Goal: Task Accomplishment & Management: Manage account settings

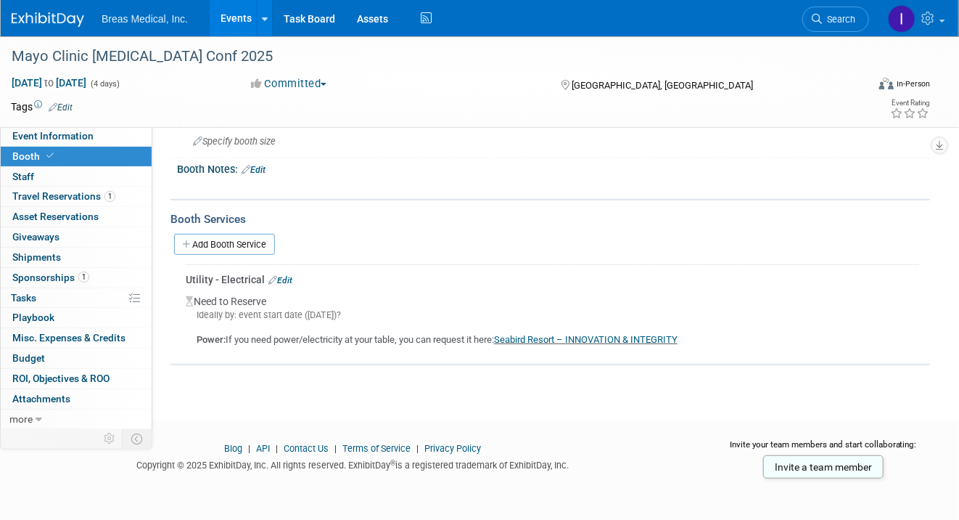
click at [287, 281] on link "Edit" at bounding box center [280, 280] width 24 height 10
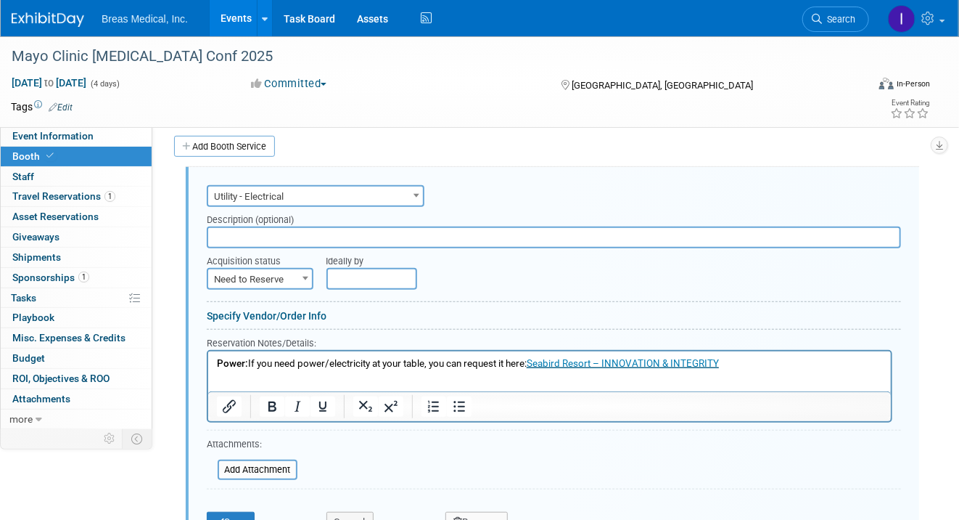
click at [795, 369] on p "Power: If you need power/electricity at your table, you can request it here: Se…" at bounding box center [549, 363] width 666 height 14
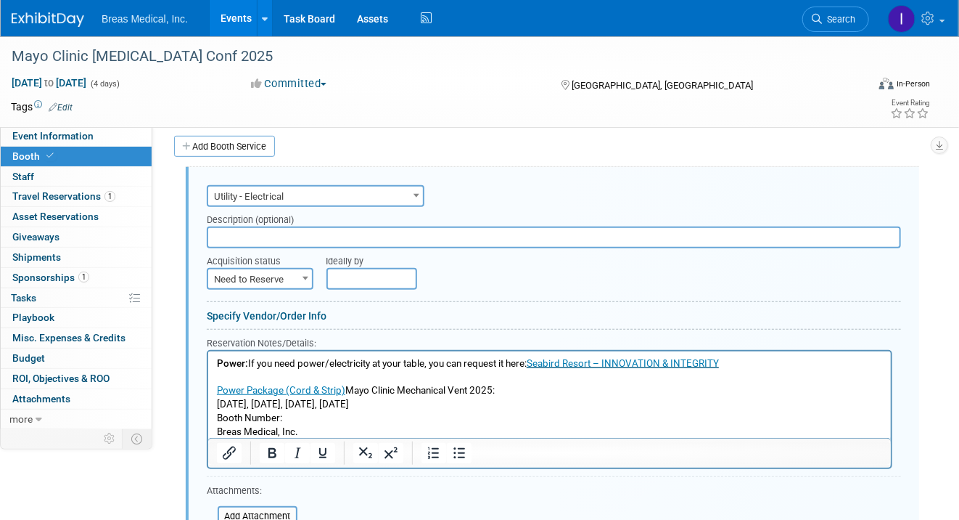
click at [374, 424] on p "Breas Medical, Inc." at bounding box center [549, 431] width 666 height 14
click at [386, 404] on p "Oct 7th, Oct 8th, Oct 9th, Oct 10th" at bounding box center [549, 404] width 666 height 14
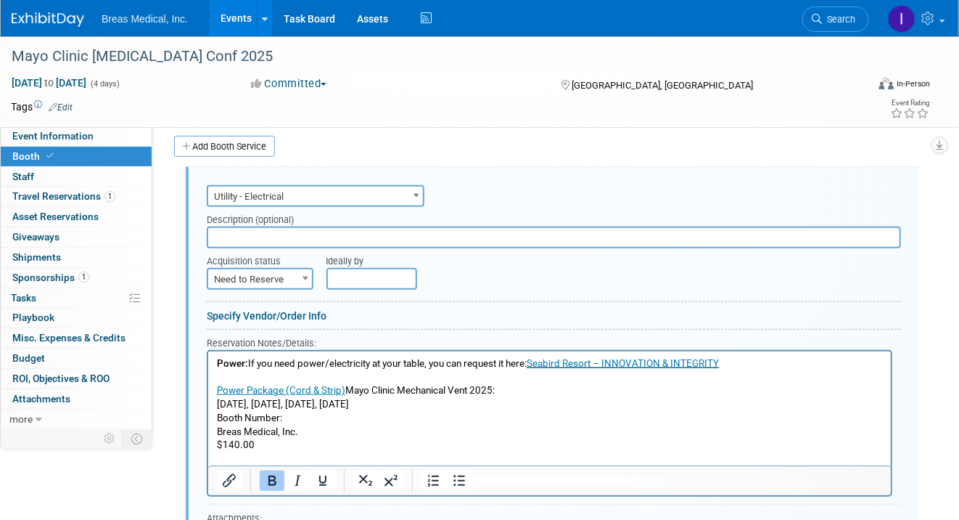
click at [282, 445] on p "$140.00" at bounding box center [549, 445] width 666 height 14
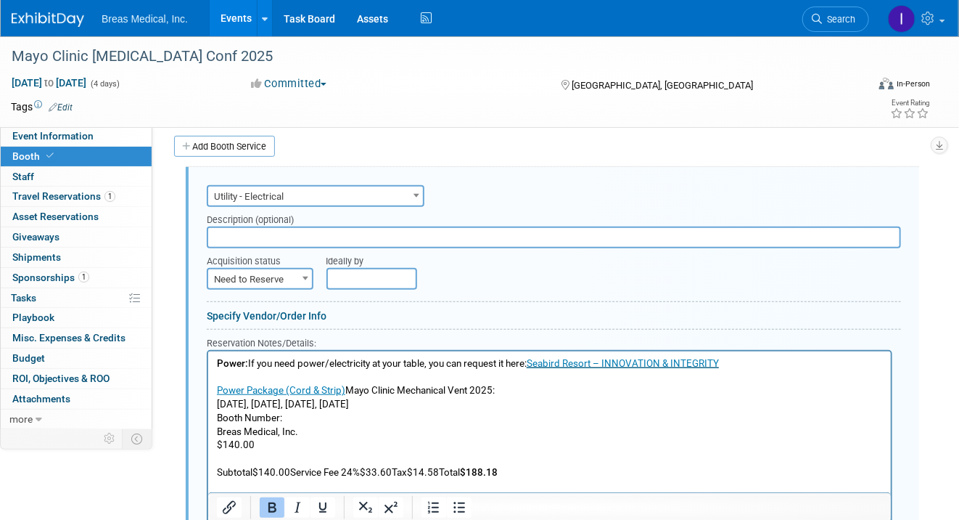
click at [285, 469] on p "Subtotal$140.00Service Fee 24%$33.60Tax$14.58Total $188.18" at bounding box center [549, 472] width 666 height 14
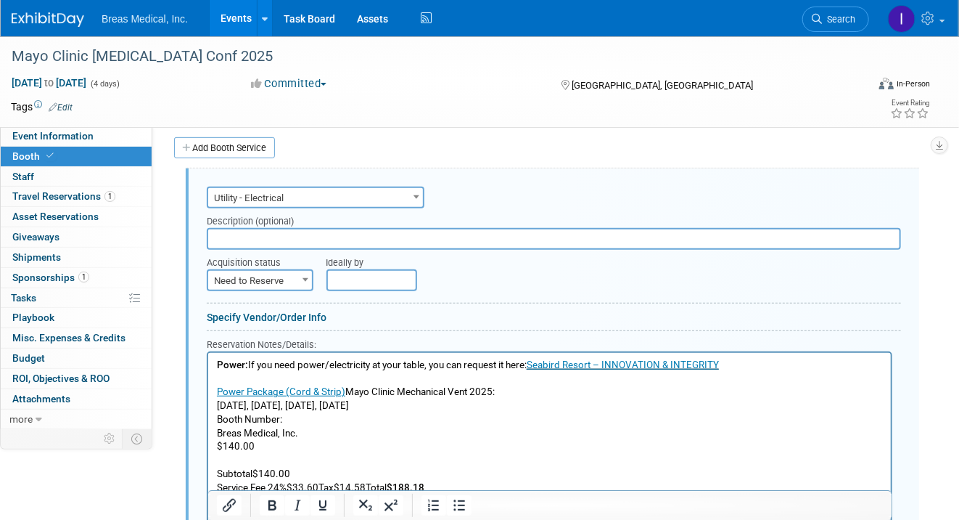
click at [317, 485] on p "Service Fee 24%$33.60Tax$14.58Total $188.18" at bounding box center [549, 487] width 666 height 14
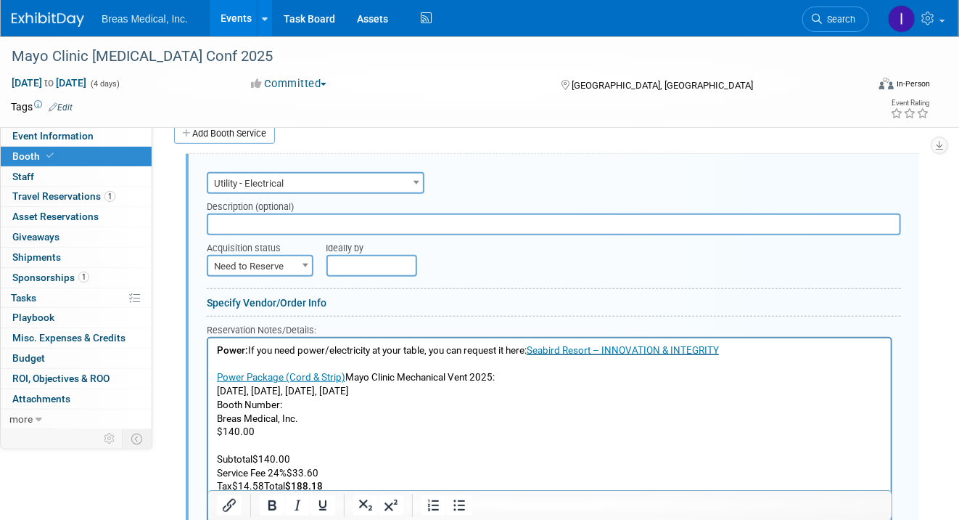
click at [262, 487] on p "Tax$14.58Total $188.18" at bounding box center [549, 486] width 666 height 14
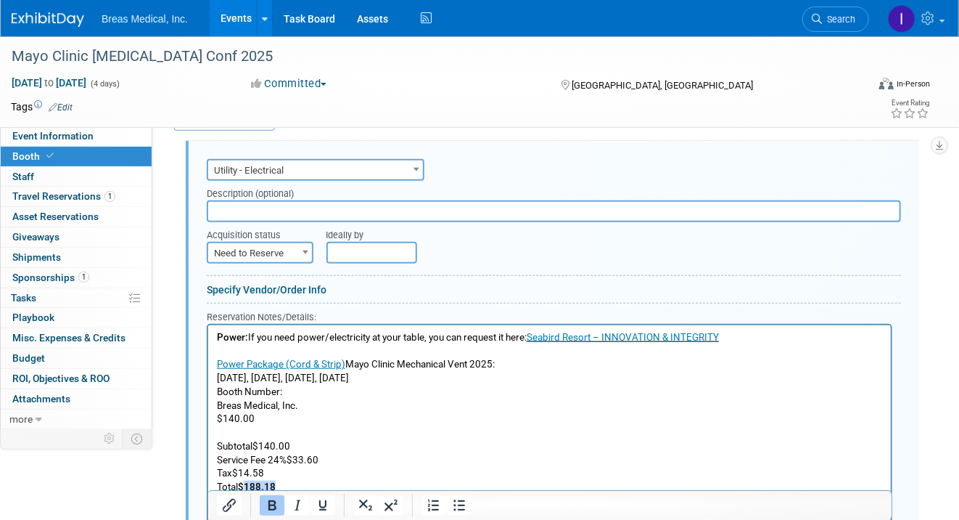
drag, startPoint x: 284, startPoint y: 487, endPoint x: 242, endPoint y: 485, distance: 42.1
click at [242, 485] on p "Total $188.18" at bounding box center [549, 487] width 666 height 14
copy b "188.18"
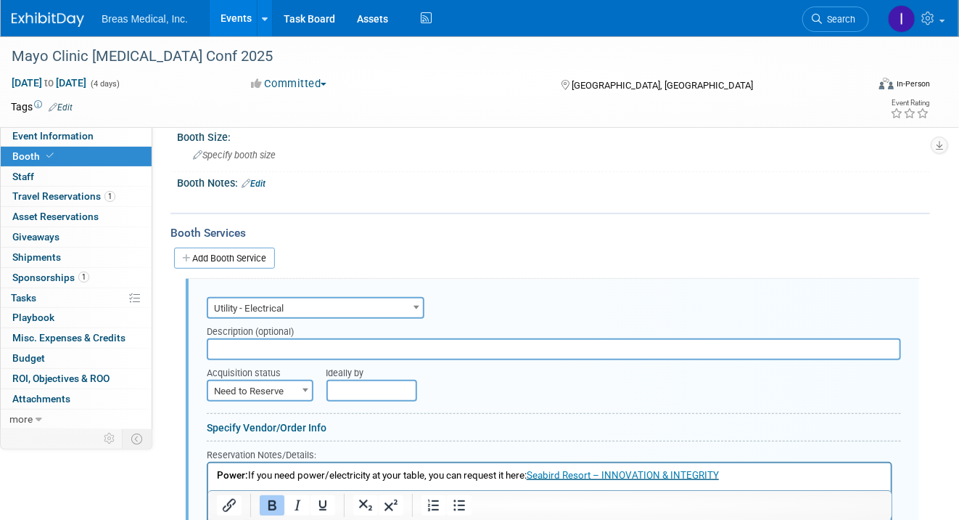
scroll to position [147, 0]
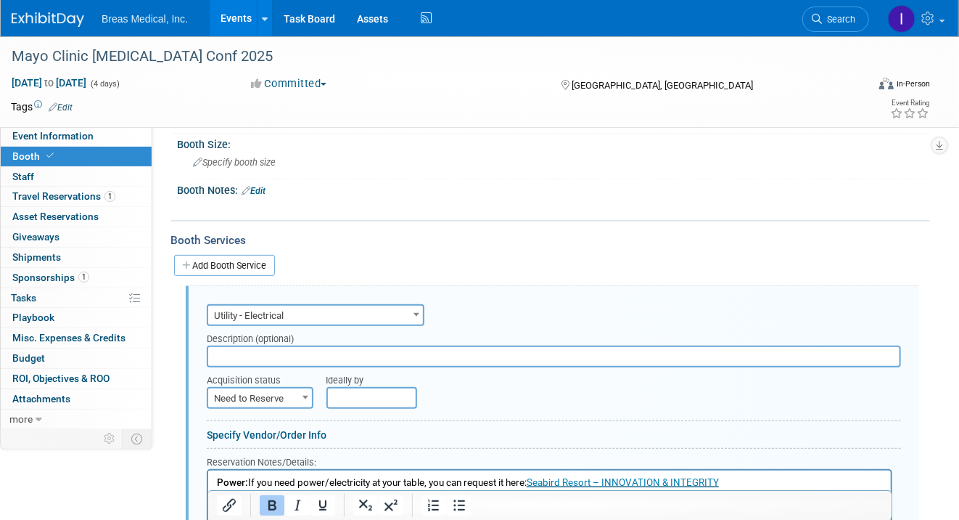
click at [274, 400] on span "Need to Reserve" at bounding box center [260, 398] width 104 height 20
select select "2"
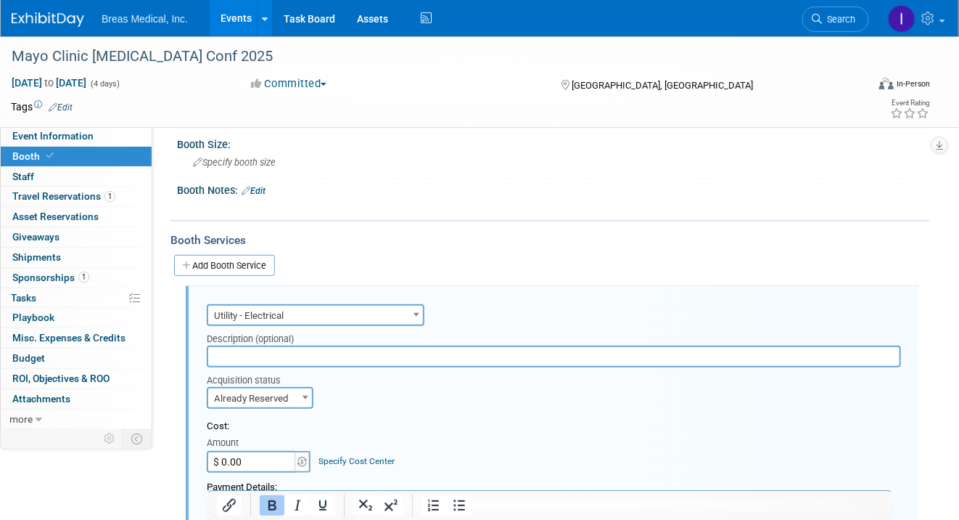
click at [247, 455] on input "$ 0.00" at bounding box center [252, 462] width 91 height 22
paste input "188.18"
type input "$ 188.18"
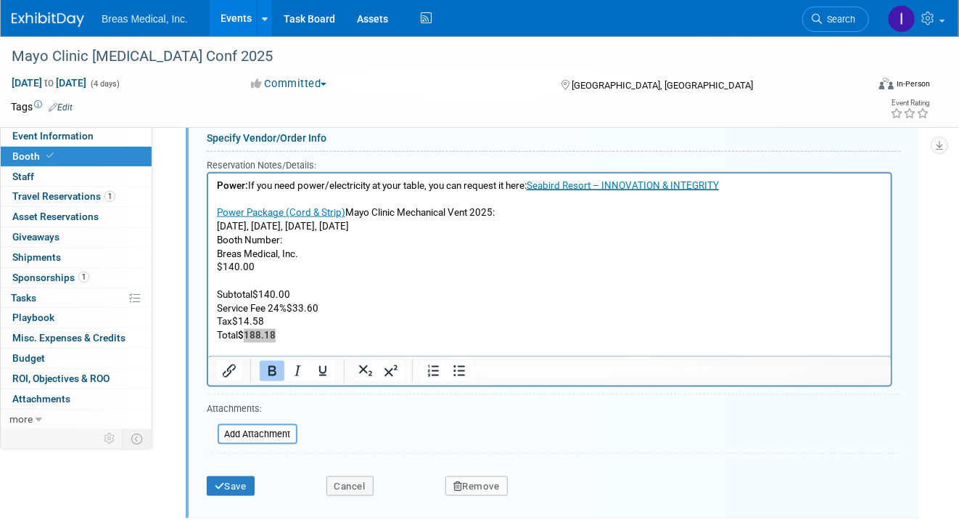
scroll to position [654, 0]
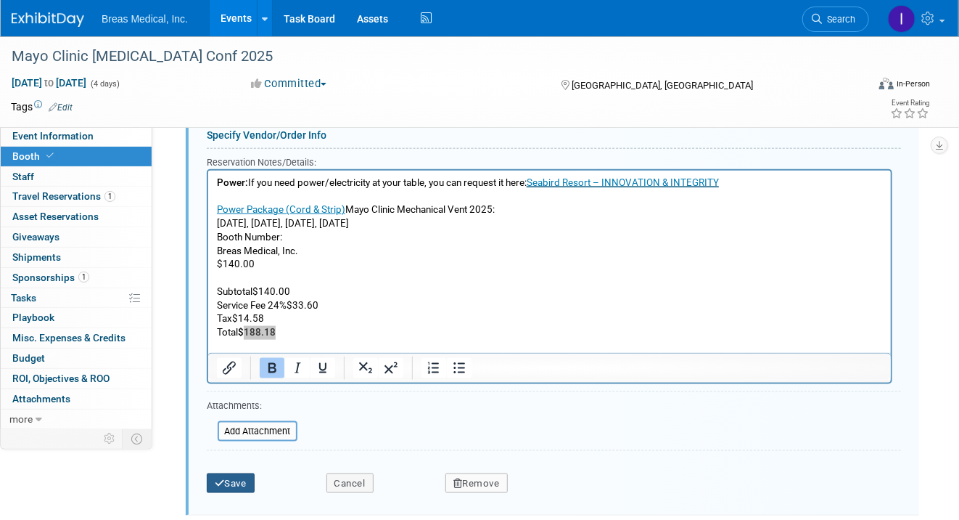
click at [232, 478] on button "Save" at bounding box center [231, 483] width 48 height 20
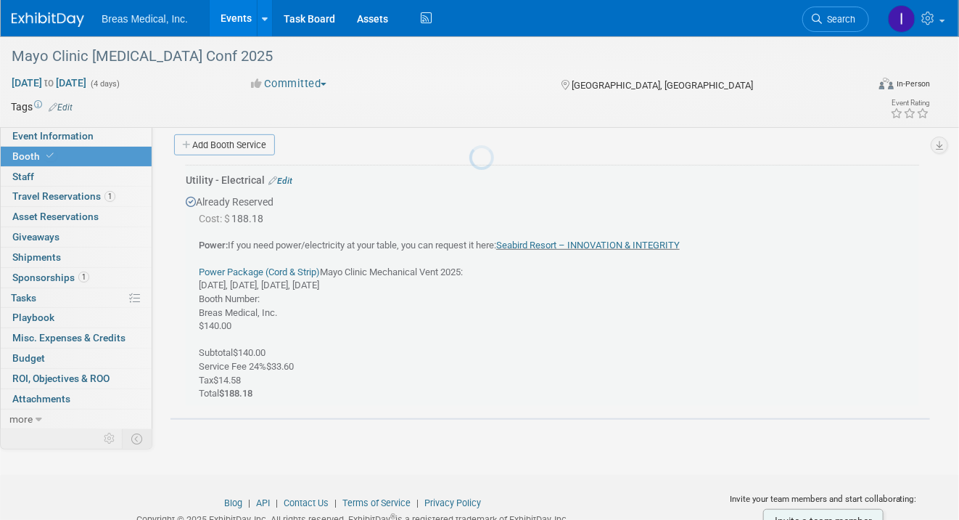
scroll to position [266, 0]
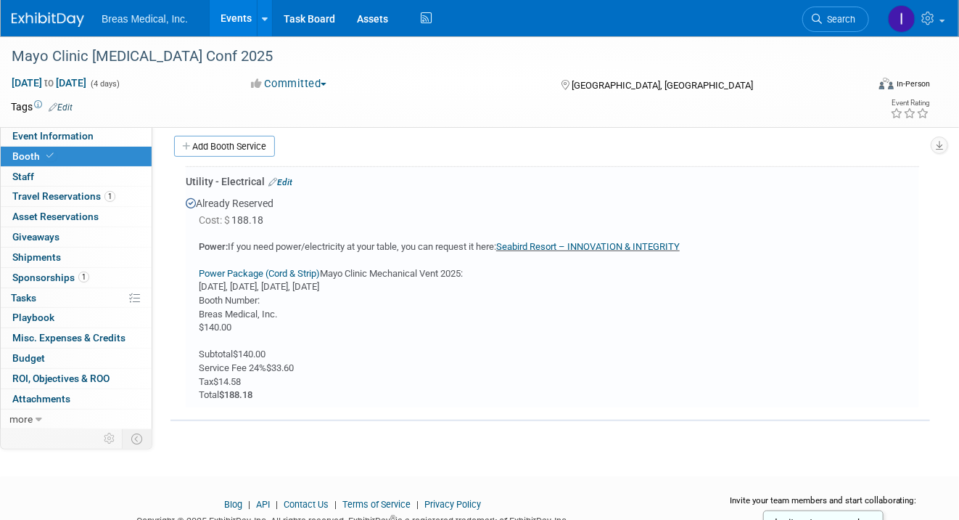
click at [239, 17] on link "Events" at bounding box center [236, 18] width 53 height 36
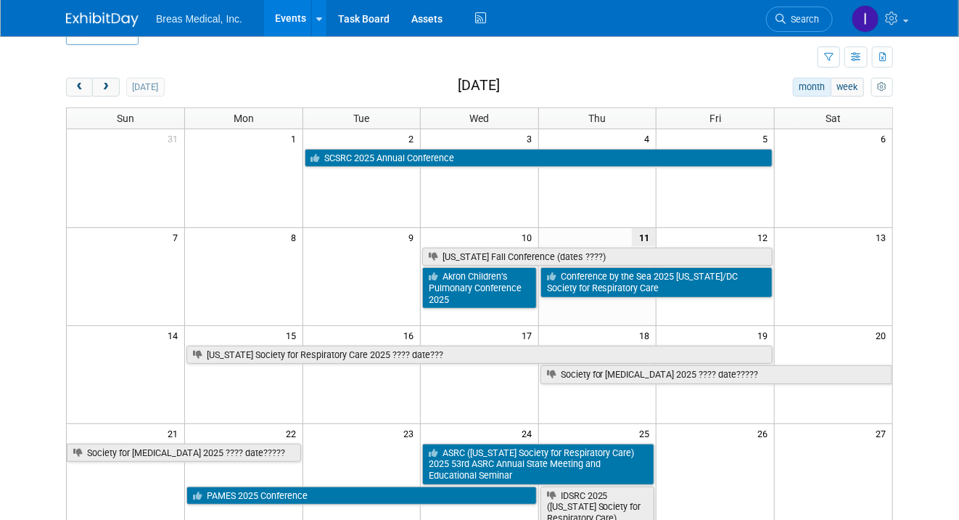
scroll to position [26, 0]
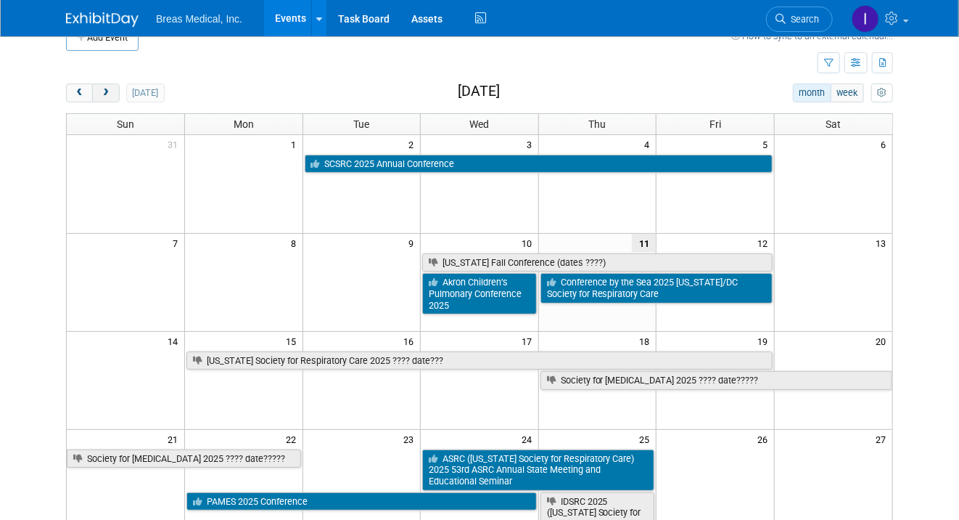
click at [102, 91] on span "next" at bounding box center [105, 93] width 11 height 9
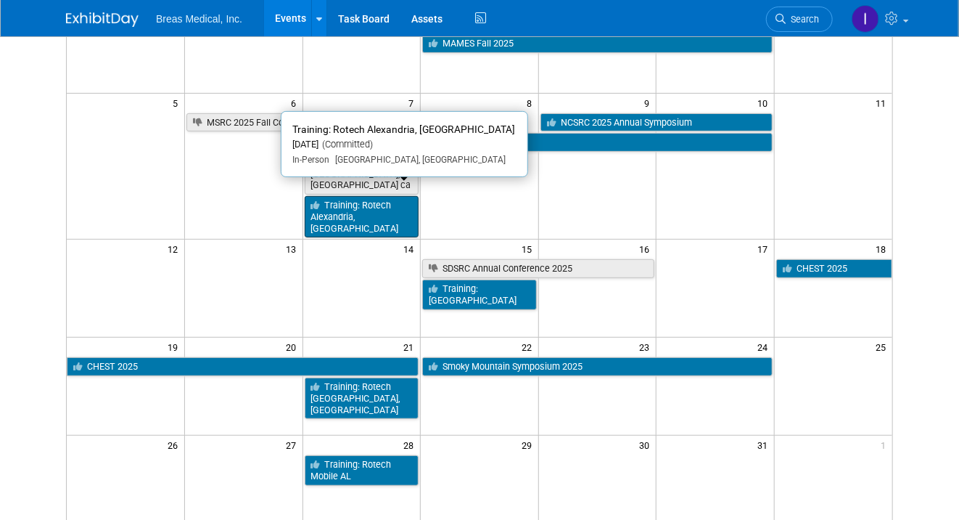
scroll to position [171, 0]
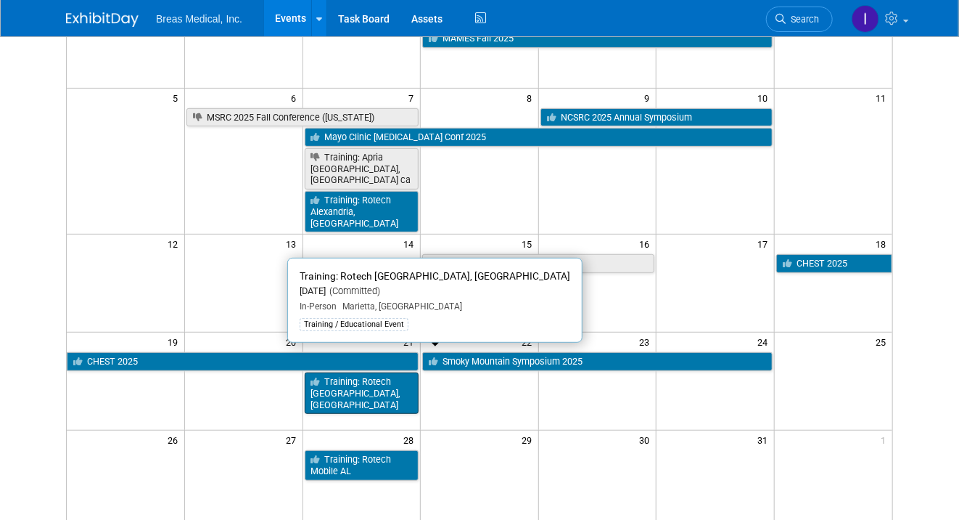
click at [375, 372] on link "Training: Rotech [GEOGRAPHIC_DATA], [GEOGRAPHIC_DATA]" at bounding box center [362, 392] width 115 height 41
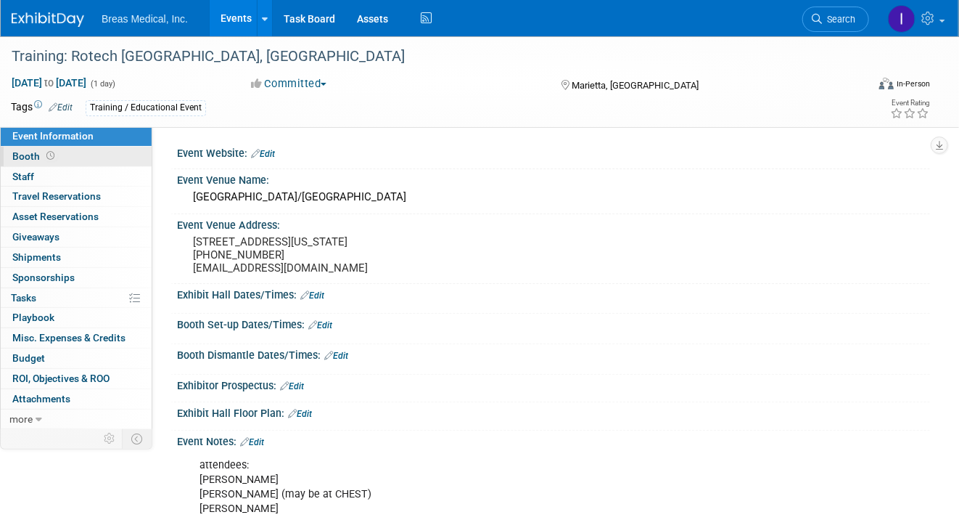
click at [12, 147] on link "Booth" at bounding box center [76, 157] width 151 height 20
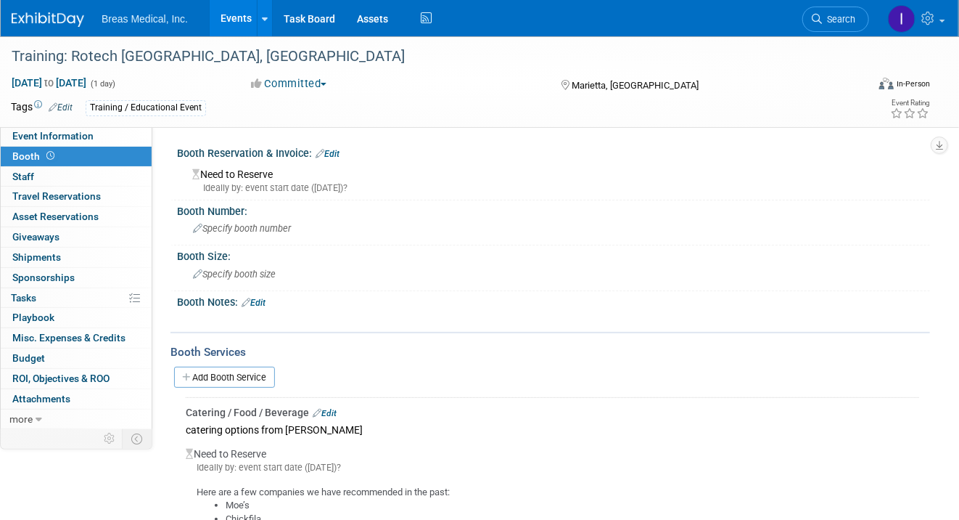
click at [266, 298] on link "Edit" at bounding box center [254, 302] width 24 height 10
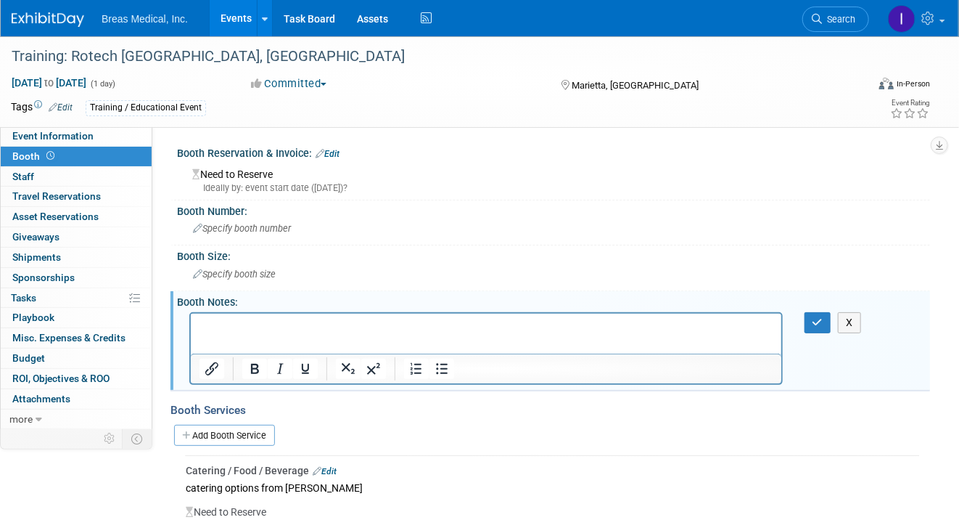
click at [351, 332] on p "Rich Text Area. Press ALT-0 for help." at bounding box center [486, 326] width 574 height 15
click at [813, 320] on icon "button" at bounding box center [818, 322] width 11 height 10
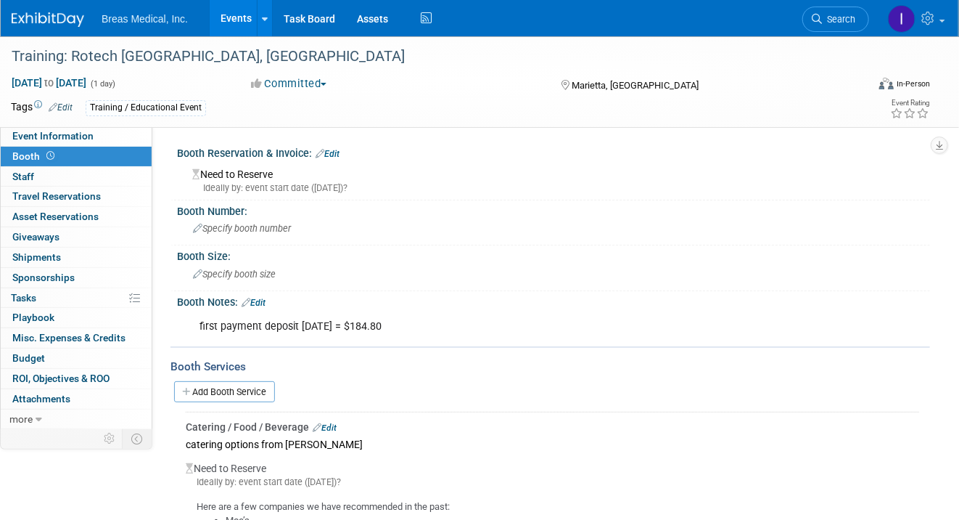
click at [337, 155] on link "Edit" at bounding box center [328, 154] width 24 height 10
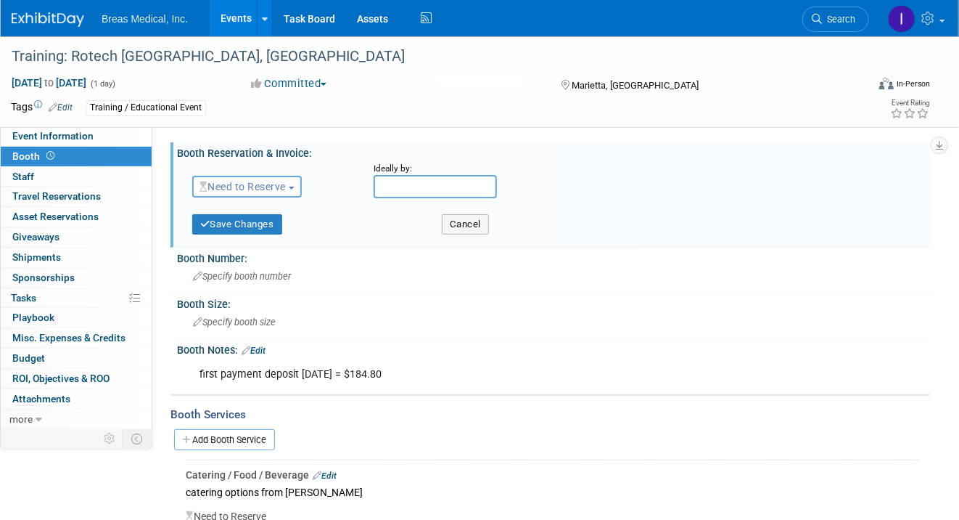
click at [259, 189] on span "Need to Reserve" at bounding box center [243, 187] width 86 height 12
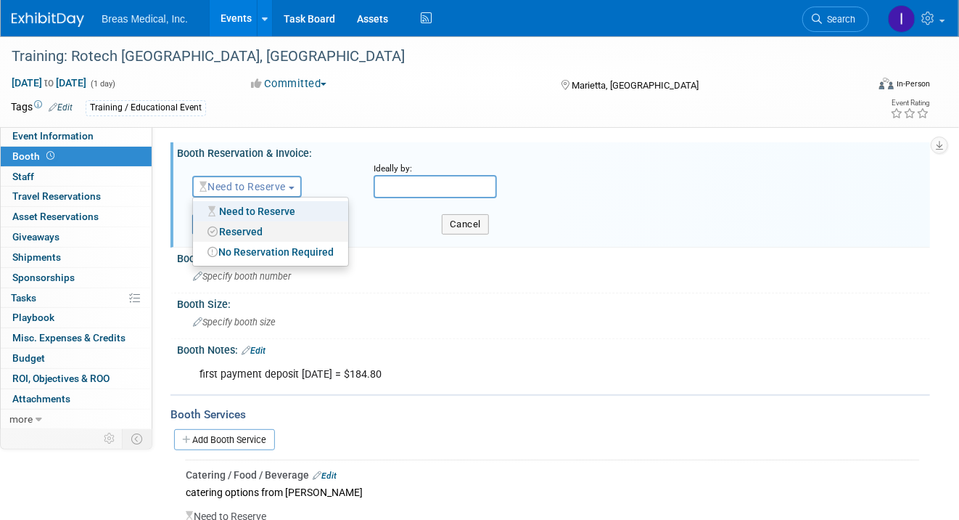
click at [250, 231] on link "Reserved" at bounding box center [270, 231] width 155 height 20
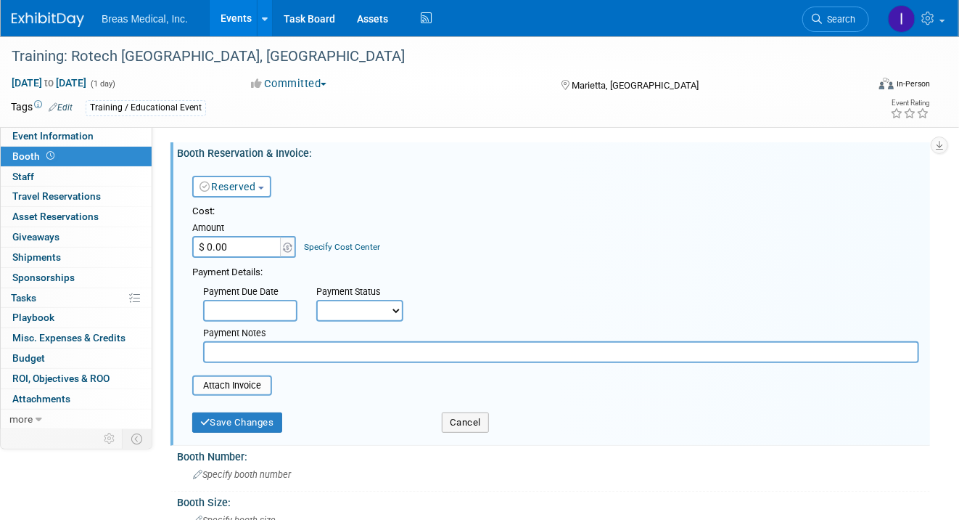
click at [389, 311] on select "Not Paid Yet Partially Paid Paid in Full" at bounding box center [359, 311] width 87 height 22
select select "2"
click at [316, 300] on select "Not Paid Yet Partially Paid Paid in Full" at bounding box center [359, 311] width 87 height 22
click at [299, 353] on input "text" at bounding box center [561, 352] width 716 height 22
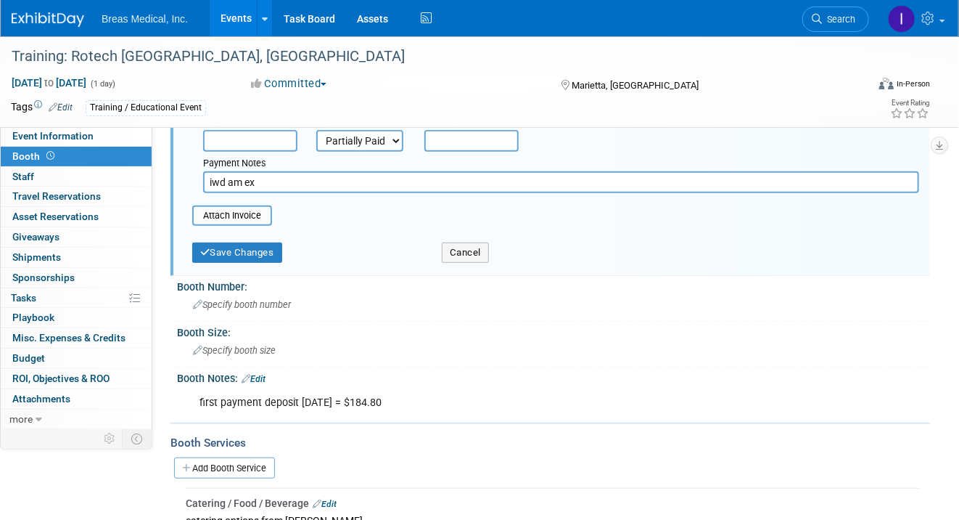
scroll to position [145, 0]
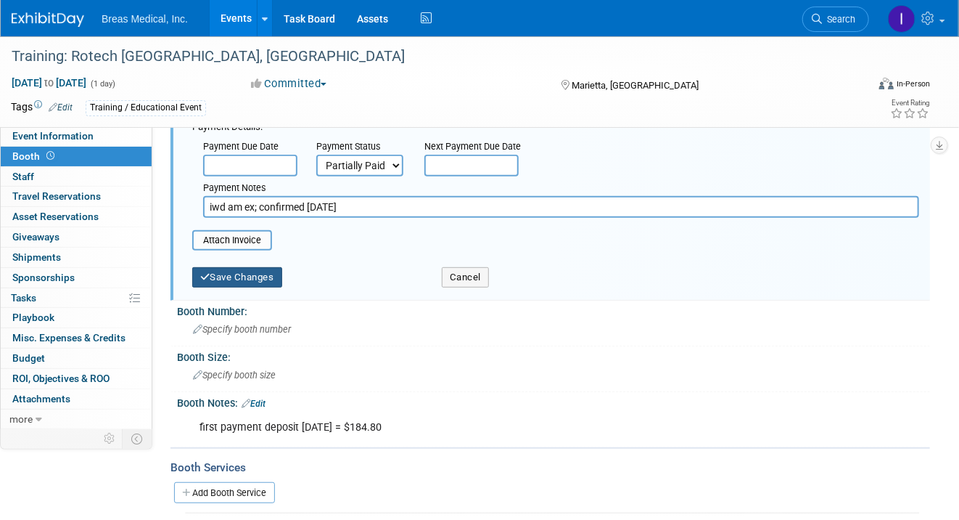
type input "iwd am ex; confirmed [DATE]"
click at [247, 269] on button "Save Changes" at bounding box center [237, 277] width 90 height 20
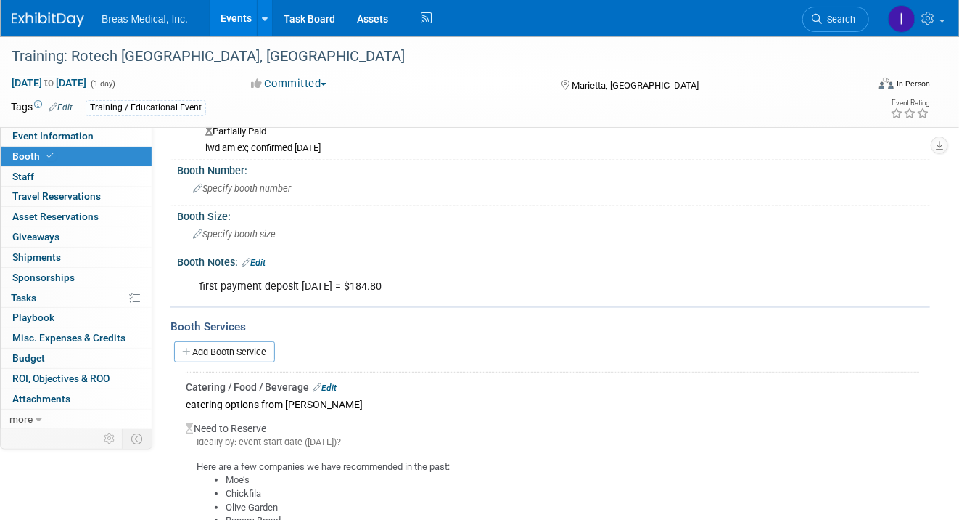
scroll to position [58, 0]
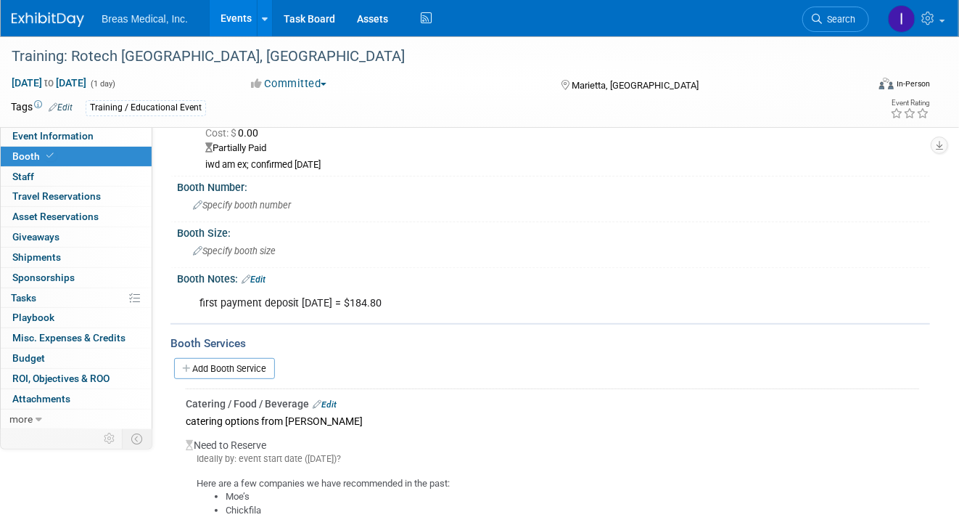
click at [911, 438] on div "Need to Reserve Ideally by: event start date ([DATE])? Here are a few companies…" at bounding box center [553, 494] width 734 height 128
